Goal: Find specific page/section: Find specific page/section

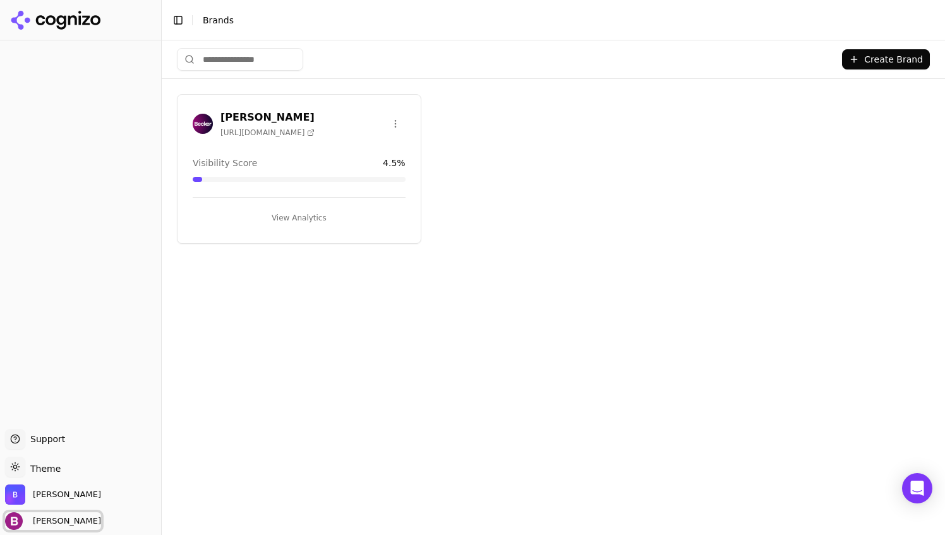
click at [37, 521] on span "[PERSON_NAME]" at bounding box center [64, 521] width 73 height 11
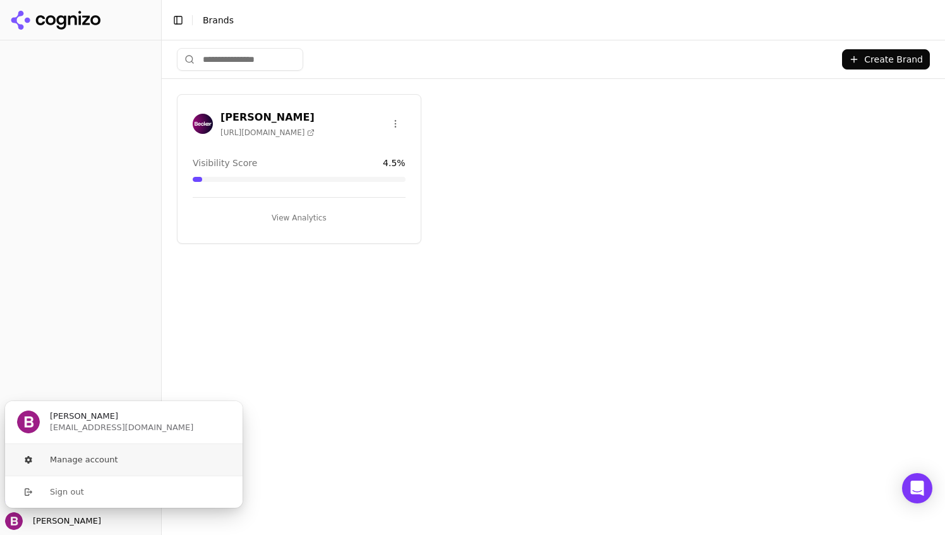
click at [95, 457] on button "Manage account" at bounding box center [123, 460] width 239 height 32
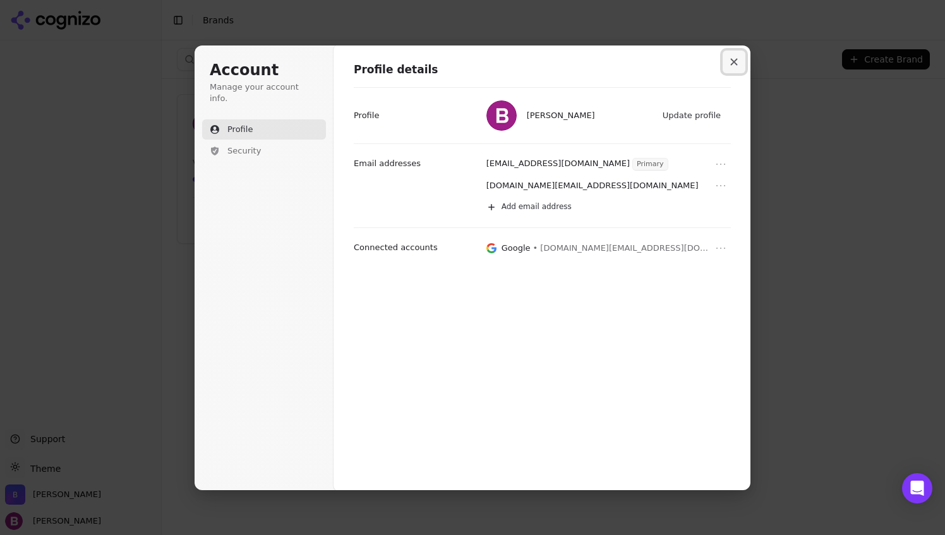
click at [735, 59] on icon "Close modal" at bounding box center [734, 62] width 8 height 8
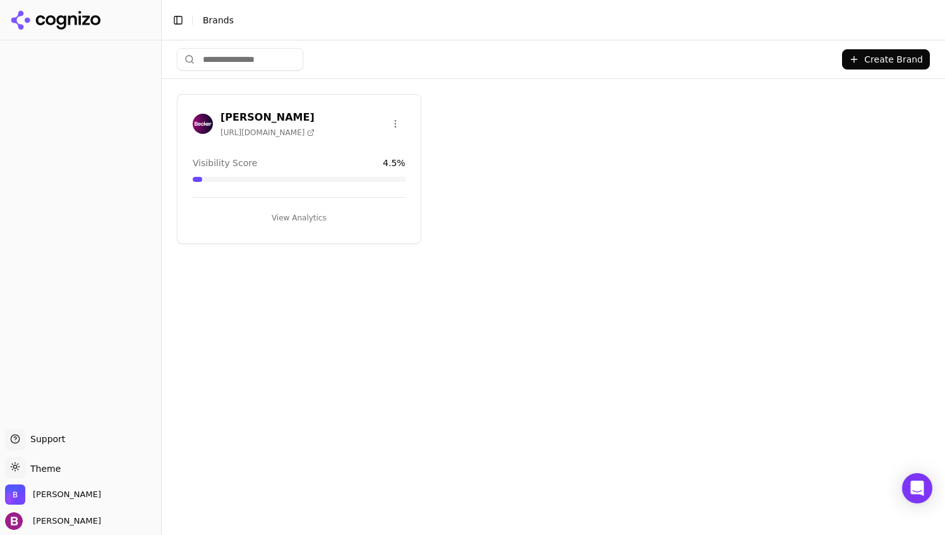
click at [293, 162] on div "Visibility Score 4.5 %" at bounding box center [299, 163] width 213 height 13
click at [207, 118] on img at bounding box center [203, 124] width 20 height 20
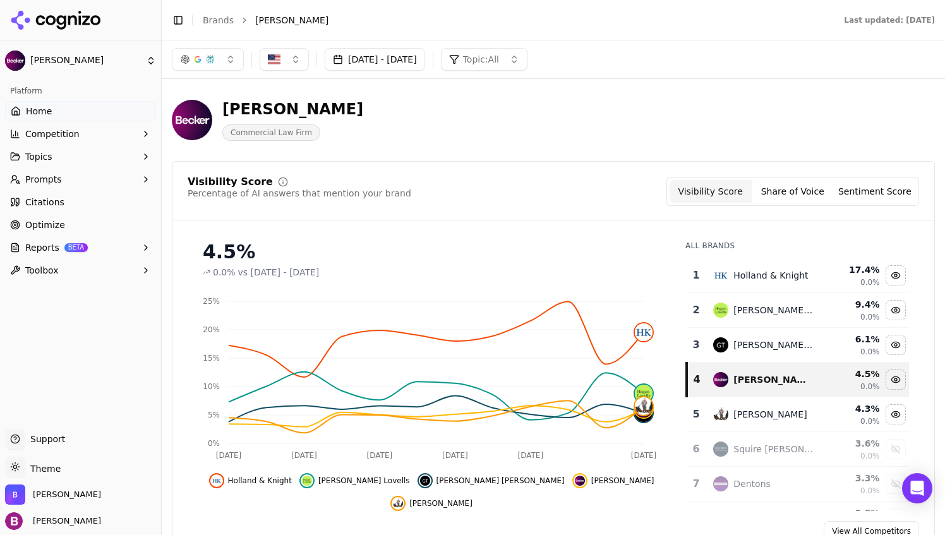
click at [53, 180] on span "Prompts" at bounding box center [43, 179] width 37 height 13
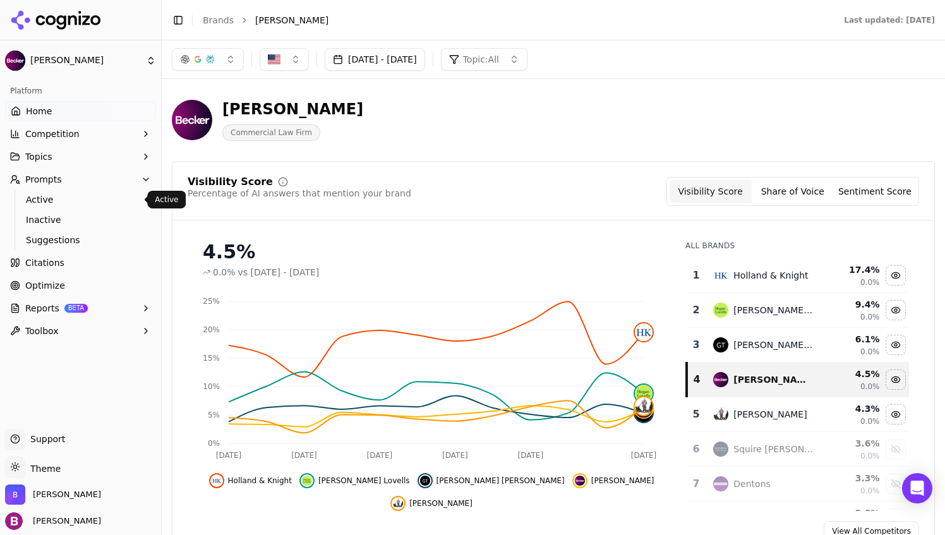
click at [45, 202] on span "Active" at bounding box center [81, 199] width 110 height 13
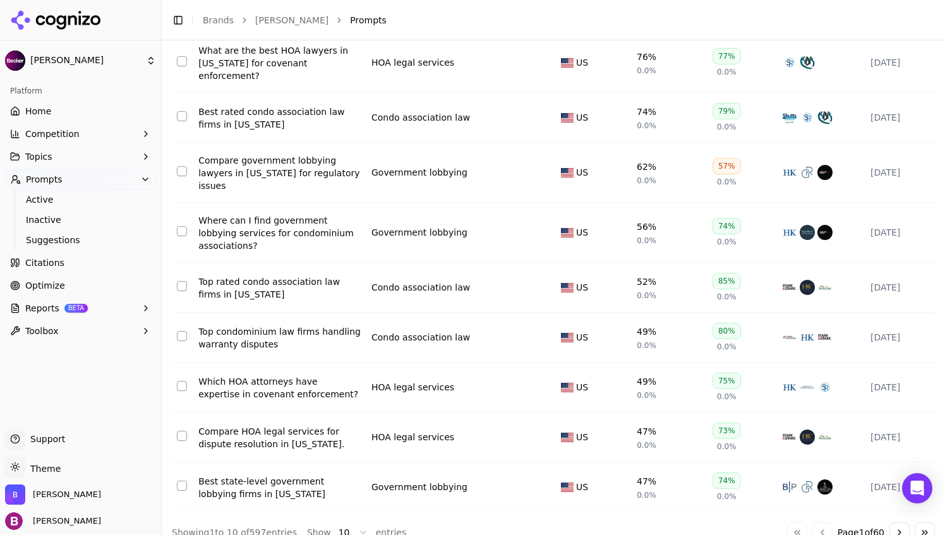
scroll to position [238, 0]
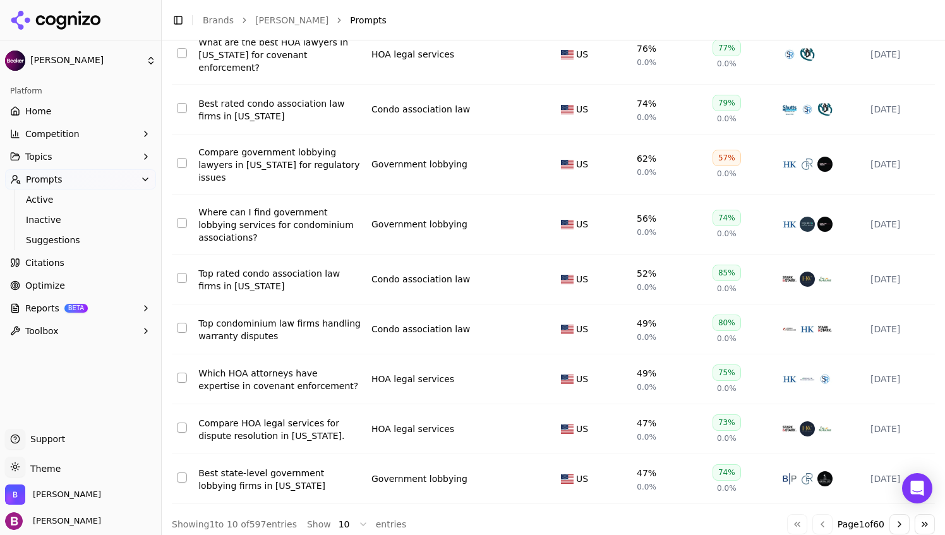
click at [354, 519] on html "Becker Platform Home Competition Topics Prompts Active Inactive Suggestions Cit…" at bounding box center [472, 267] width 945 height 535
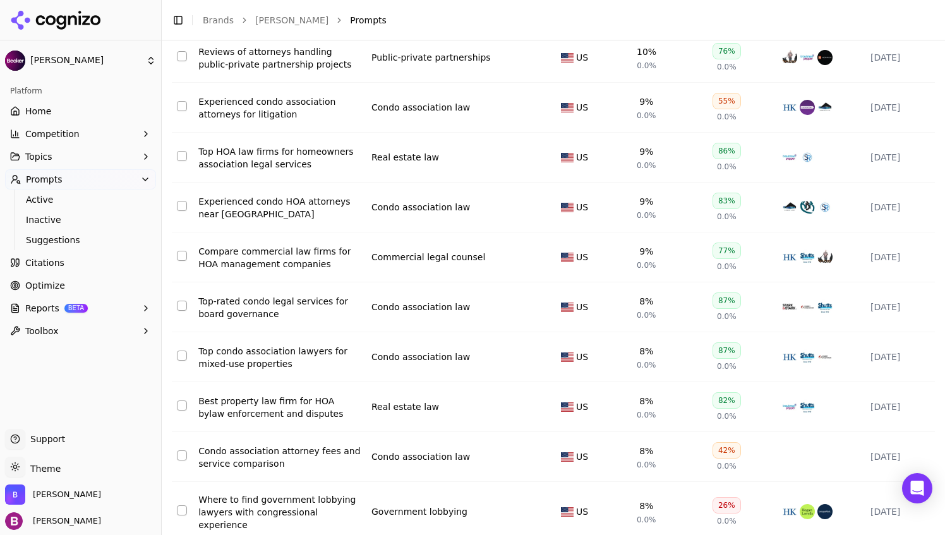
scroll to position [4819, 0]
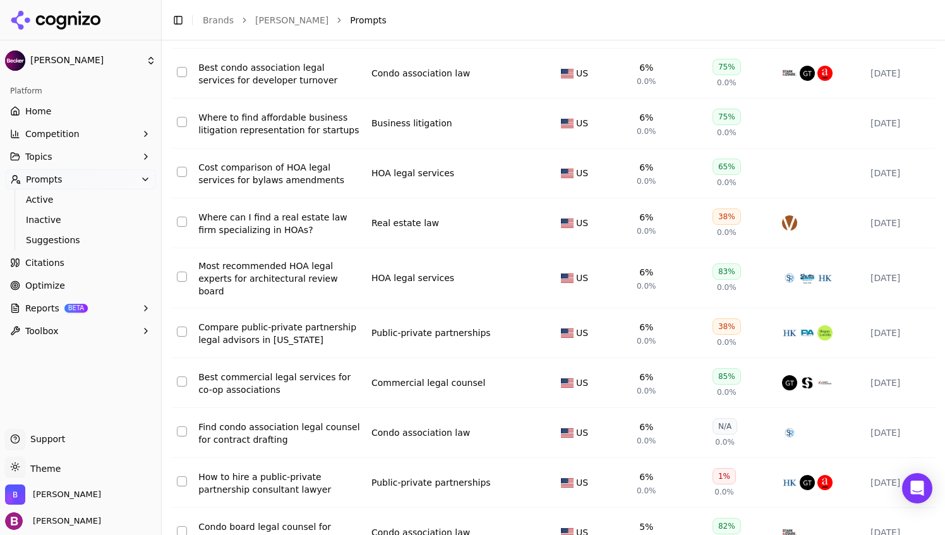
scroll to position [524, 0]
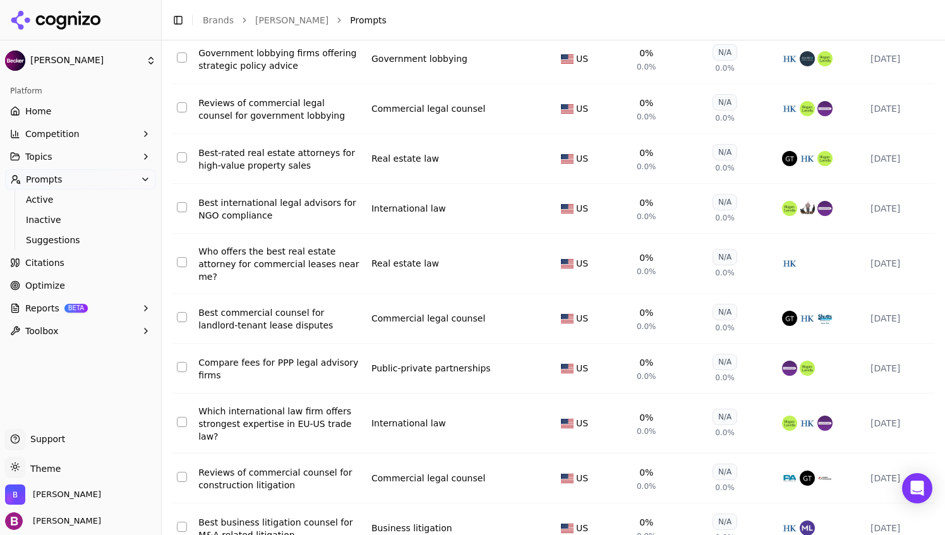
scroll to position [4870, 0]
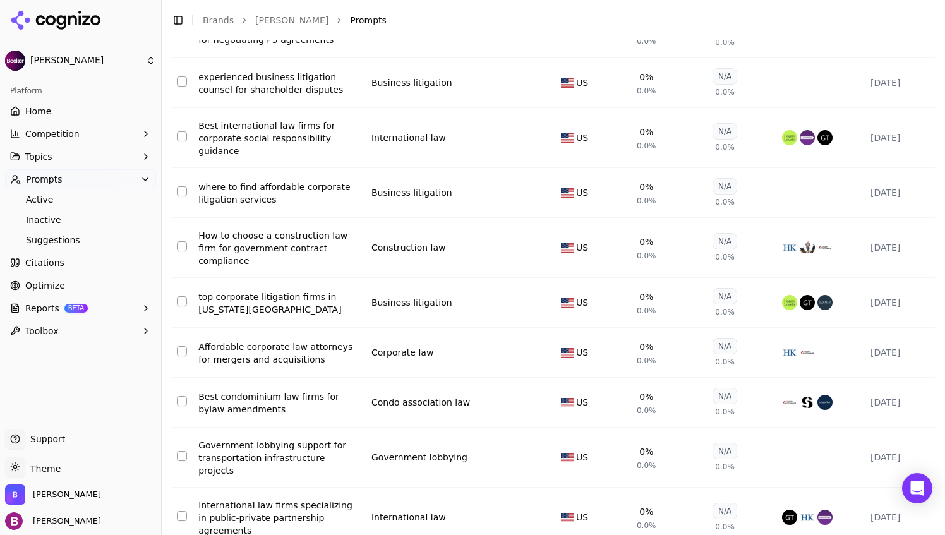
scroll to position [4890, 0]
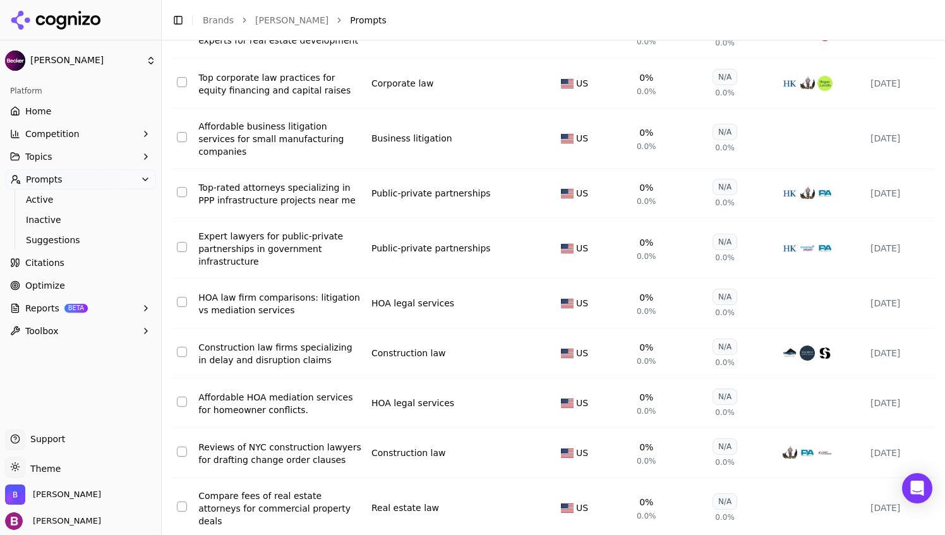
scroll to position [4840, 0]
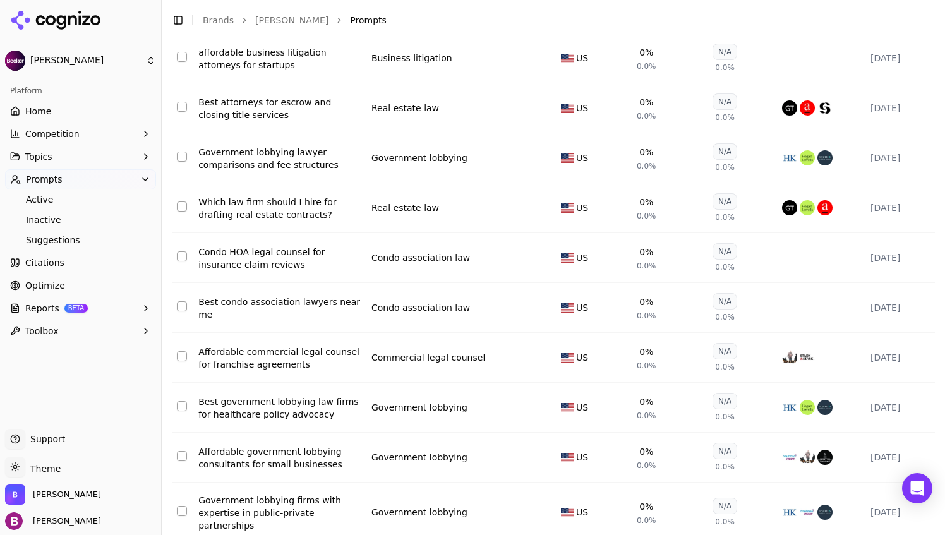
scroll to position [4740, 0]
